Goal: Task Accomplishment & Management: Use online tool/utility

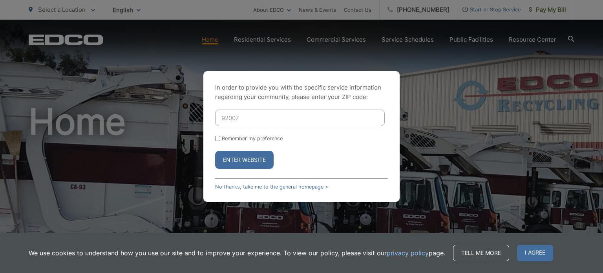
type input "92007"
click at [215, 151] on button "Enter Website" at bounding box center [244, 160] width 58 height 18
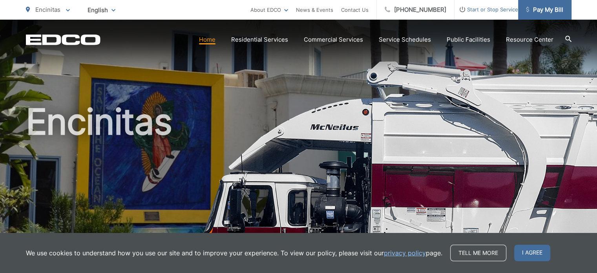
click at [556, 11] on span "Pay My Bill" at bounding box center [544, 9] width 37 height 9
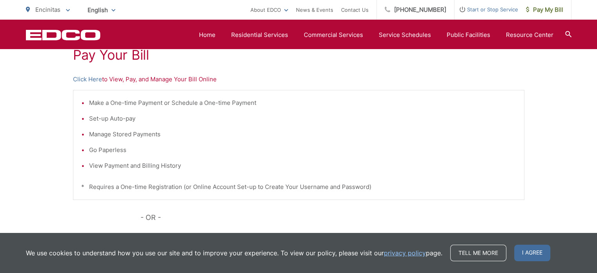
scroll to position [118, 0]
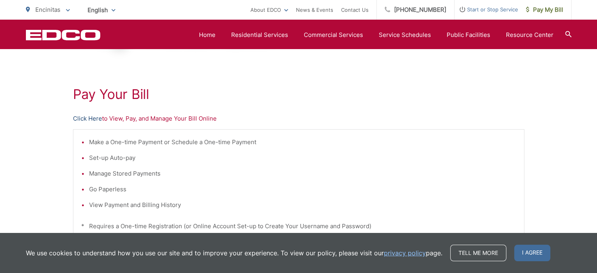
click at [76, 119] on link "Click Here" at bounding box center [87, 118] width 29 height 9
